Goal: Task Accomplishment & Management: Use online tool/utility

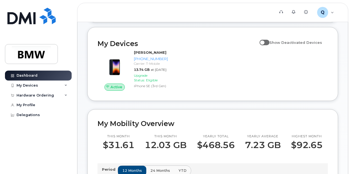
scroll to position [64, 0]
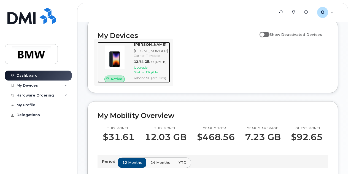
click at [154, 74] on div "Upgrade Status: Eligible" at bounding box center [151, 69] width 34 height 9
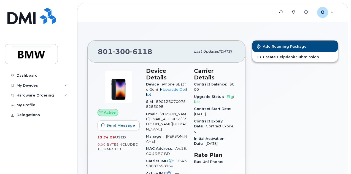
click at [171, 87] on link "+ Upgrade Device" at bounding box center [166, 91] width 41 height 9
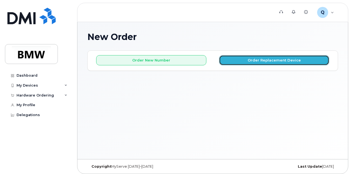
click at [257, 64] on button "Order Replacement Device" at bounding box center [274, 60] width 110 height 10
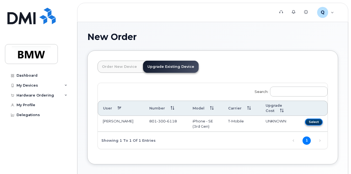
click at [305, 122] on button "Select" at bounding box center [314, 121] width 18 height 7
